Goal: Book appointment/travel/reservation

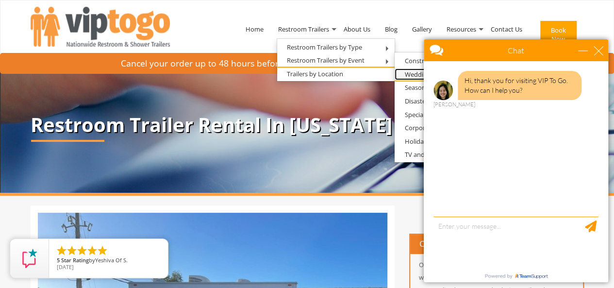
click at [407, 68] on link "Wedding Restroom Trailers" at bounding box center [444, 74] width 98 height 12
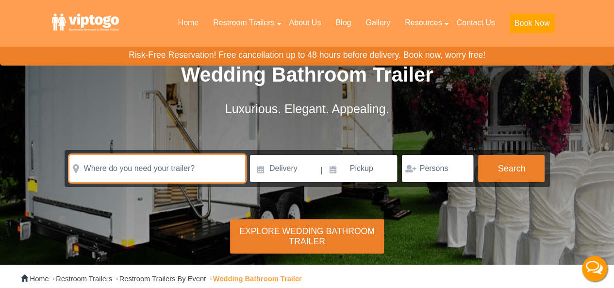
click at [128, 155] on input "text" at bounding box center [157, 168] width 176 height 27
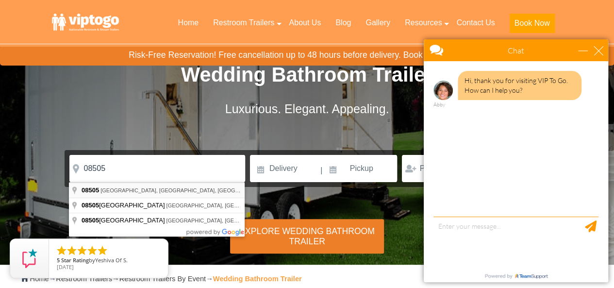
type input "Fieldsboro, NJ 08505, USA"
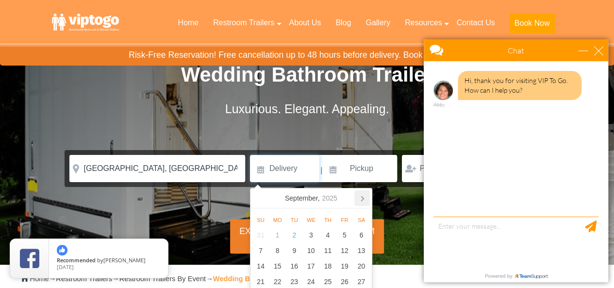
click at [359, 196] on icon at bounding box center [362, 198] width 16 height 16
click at [319, 200] on div "December, 2025" at bounding box center [311, 198] width 58 height 16
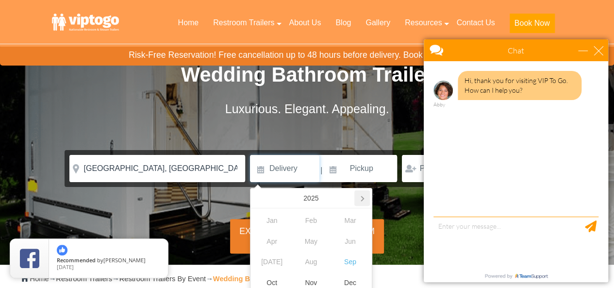
click at [360, 203] on icon at bounding box center [362, 198] width 16 height 16
click at [348, 266] on div "Sep" at bounding box center [350, 261] width 39 height 21
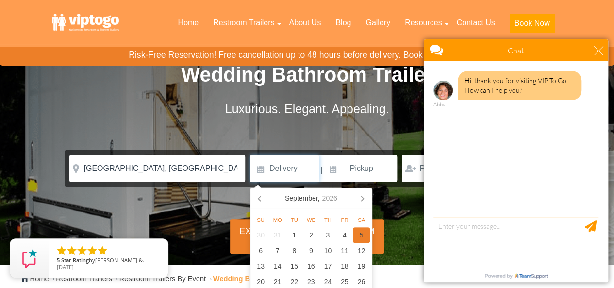
click at [359, 235] on div "5" at bounding box center [361, 235] width 17 height 16
type input "09/05/2026"
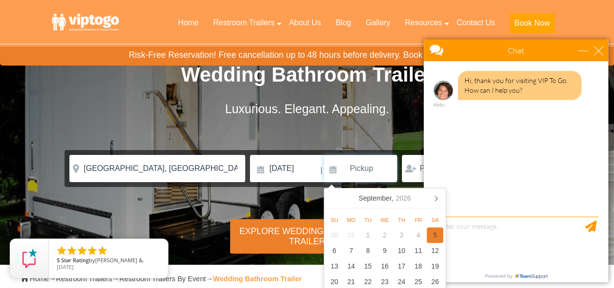
click at [428, 237] on div "5" at bounding box center [435, 235] width 17 height 16
type input "09/05/2026"
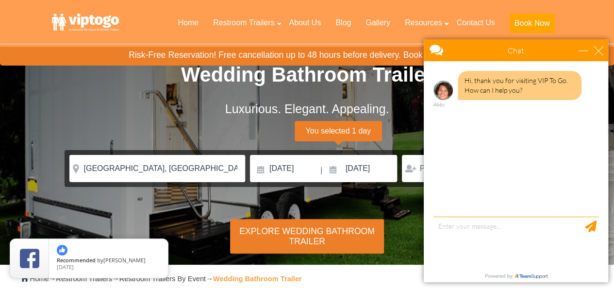
click at [606, 55] on div "Chat" at bounding box center [516, 50] width 184 height 22
click at [597, 50] on div "close" at bounding box center [599, 51] width 10 height 10
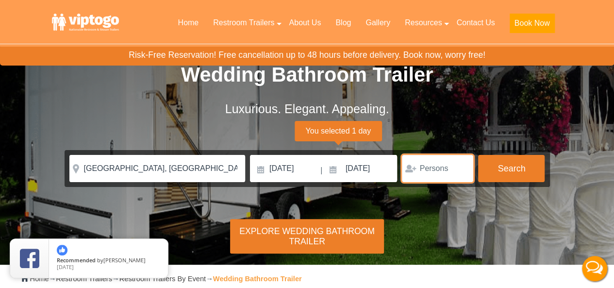
click at [433, 167] on input "number" at bounding box center [437, 168] width 71 height 27
type input "1"
click at [461, 169] on input "1" at bounding box center [437, 168] width 71 height 27
type input "100"
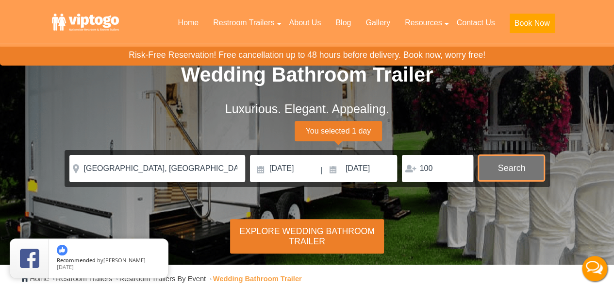
click at [501, 168] on button "Search" at bounding box center [511, 168] width 67 height 26
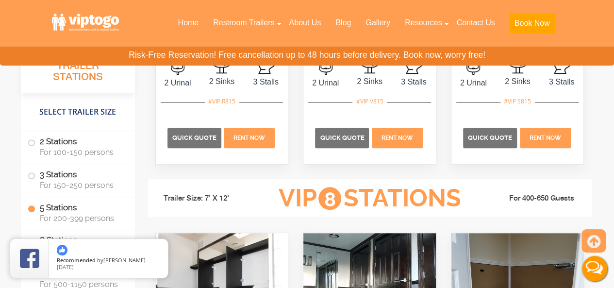
scroll to position [2195, 0]
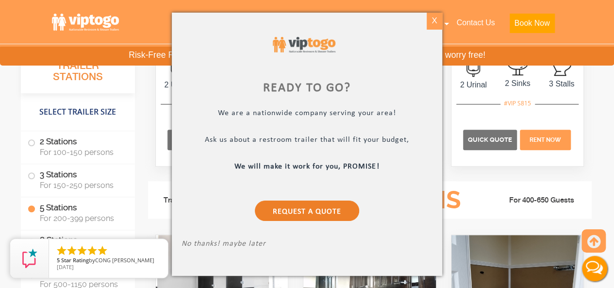
click at [433, 19] on div "X" at bounding box center [434, 21] width 15 height 17
